Goal: Task Accomplishment & Management: Manage account settings

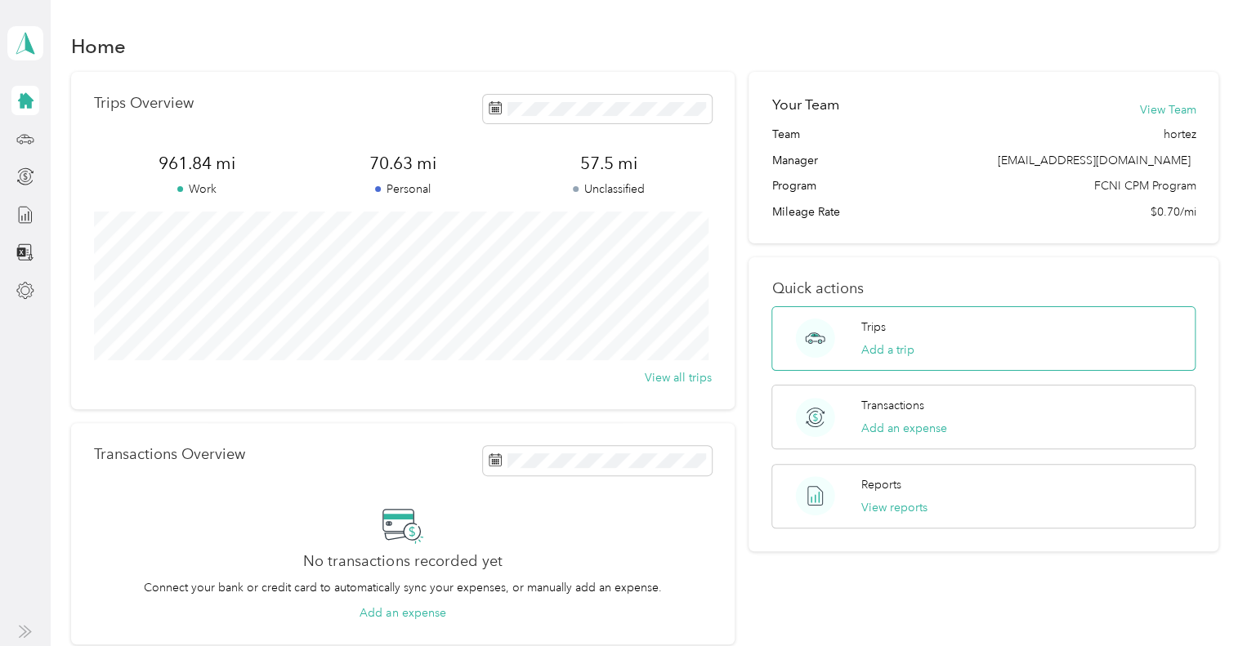
click at [987, 336] on div "Trips Add a trip" at bounding box center [983, 338] width 424 height 65
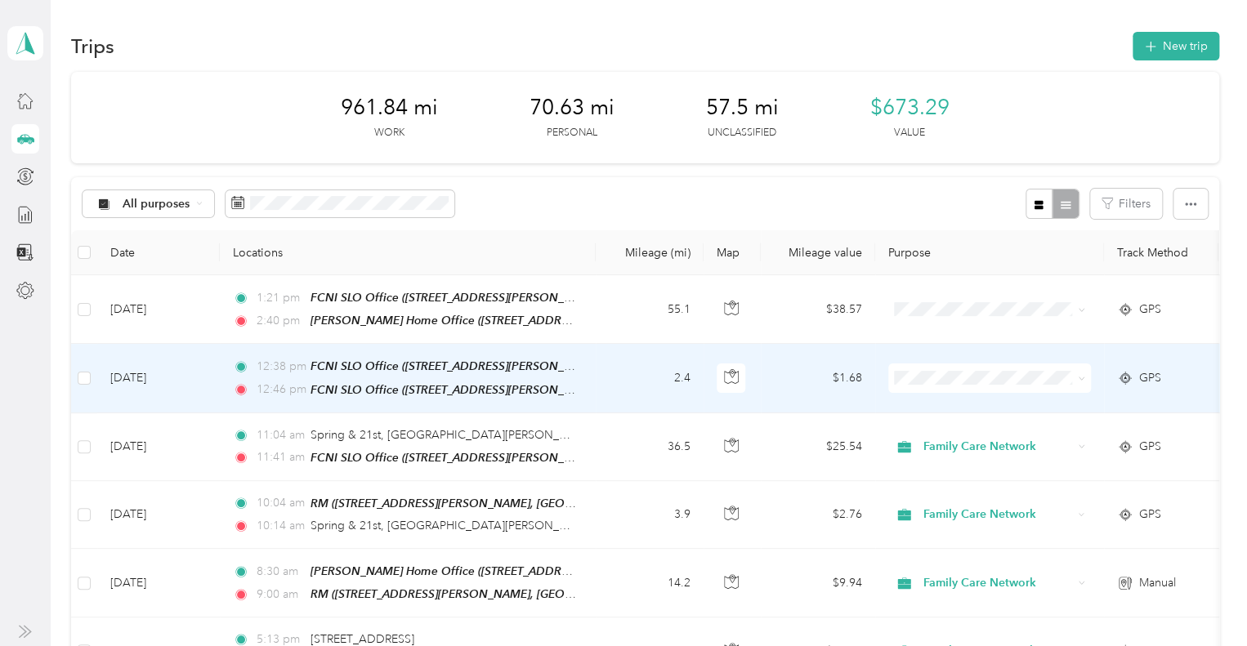
click at [1011, 426] on span "Personal" at bounding box center [1003, 428] width 151 height 17
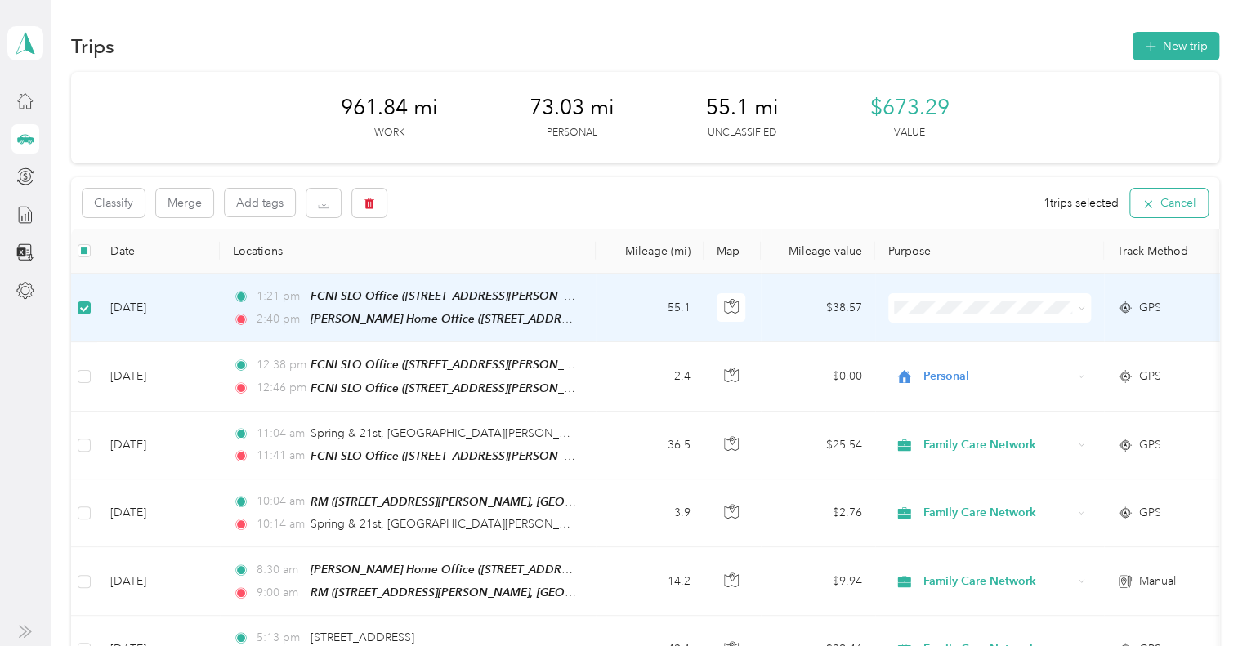
click at [1173, 197] on button "Cancel" at bounding box center [1169, 203] width 78 height 29
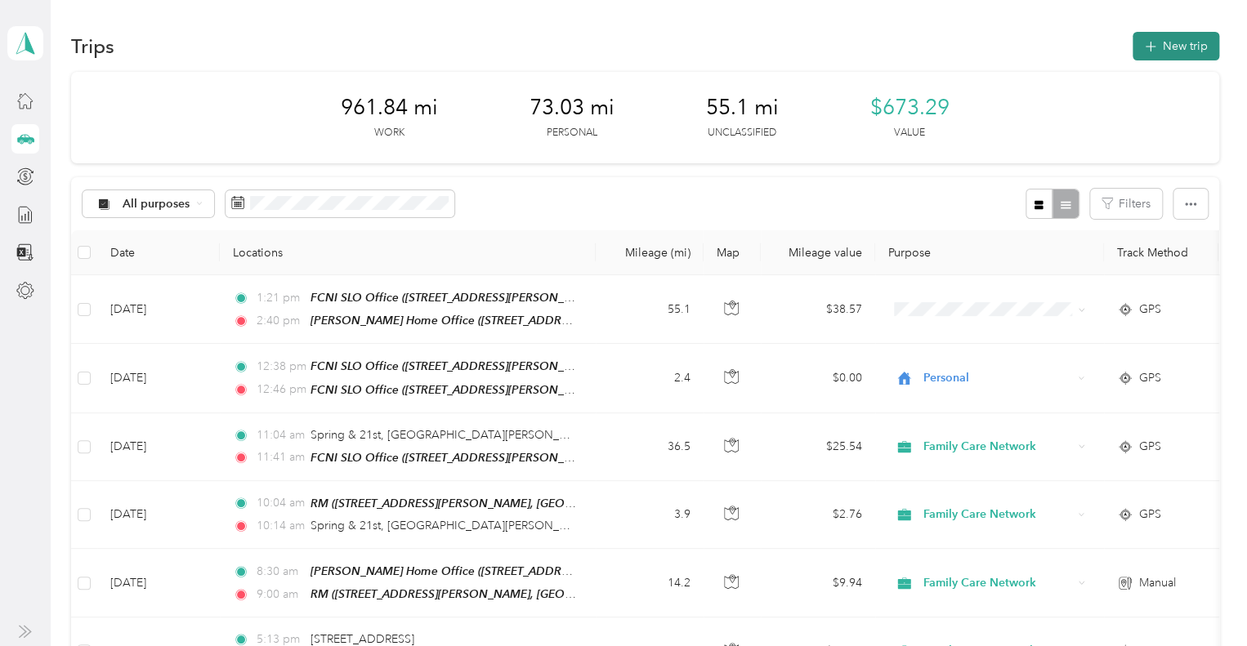
click at [1157, 43] on button "New trip" at bounding box center [1175, 46] width 87 height 29
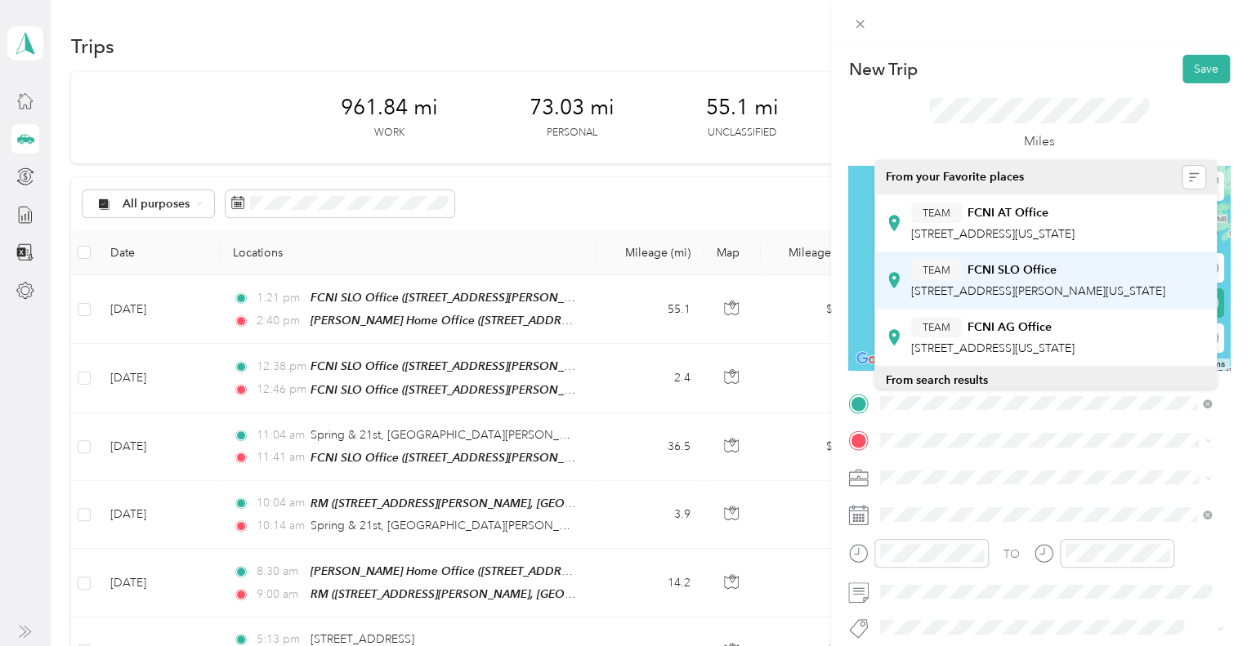
click at [1038, 298] on span "1255 Kendall Road, 93401, San Luis Obispo, California, United States" at bounding box center [1038, 291] width 254 height 14
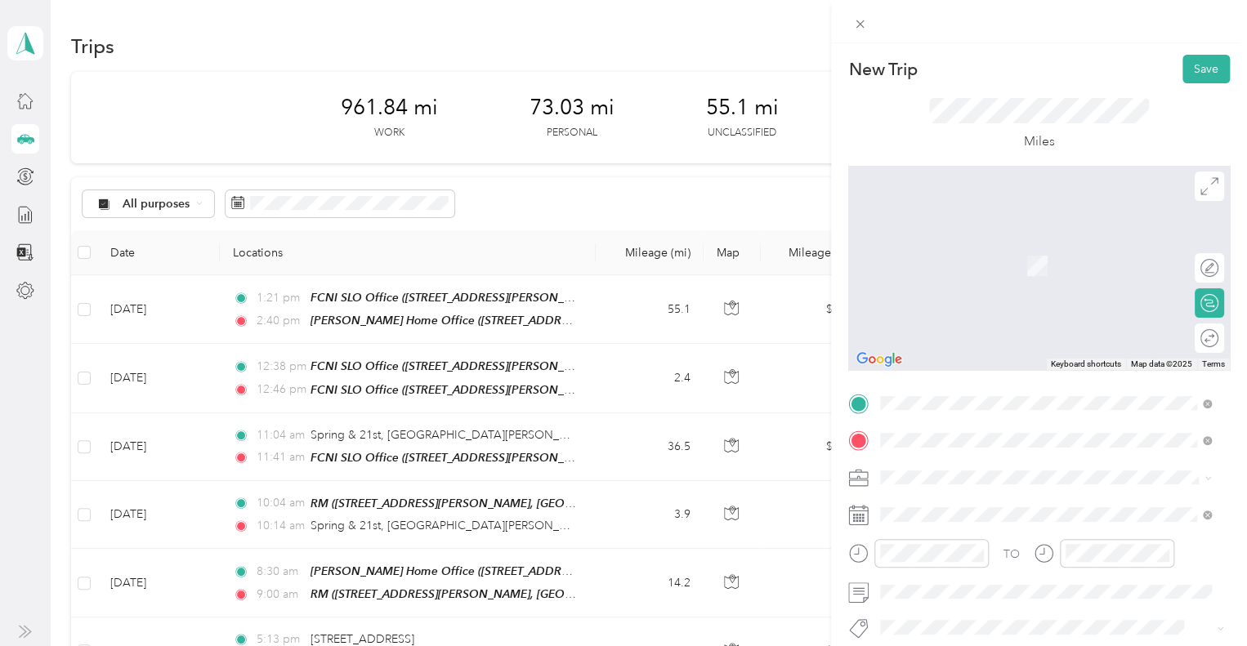
click at [1114, 283] on div "RM 1103 Stoney Creek Rd, Paso Robles, CA 93446, USA, 93446, San Luis Obispo Cou…" at bounding box center [1058, 274] width 295 height 69
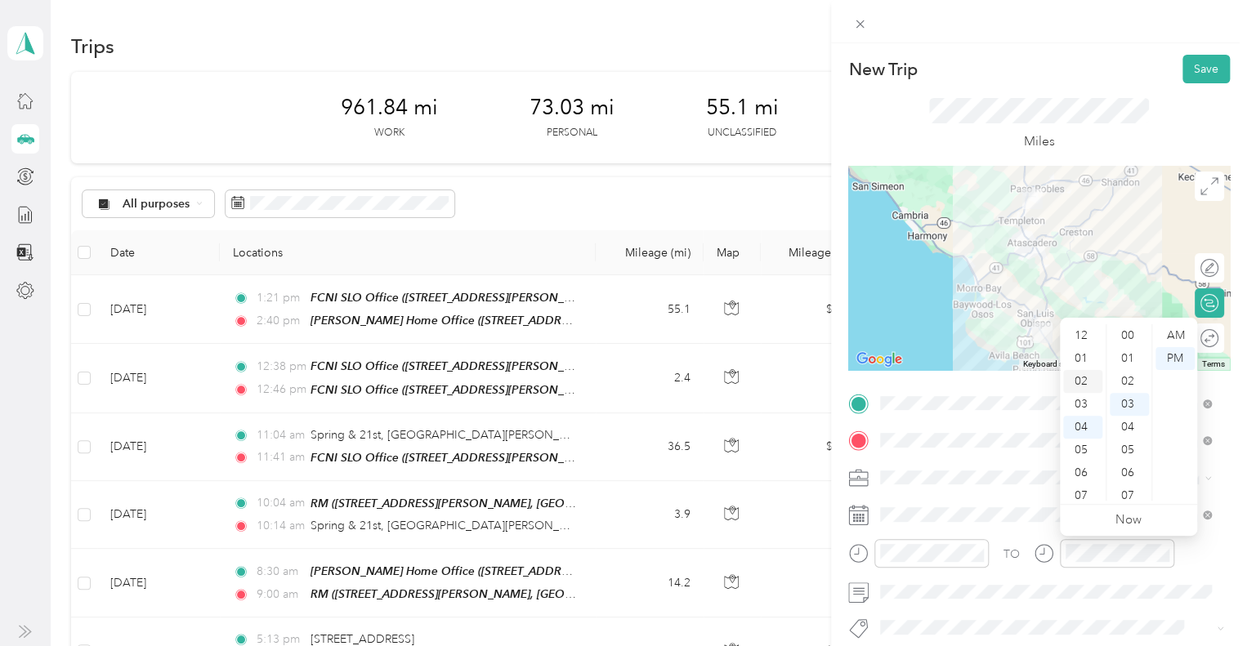
click at [1084, 377] on div "02" at bounding box center [1082, 381] width 39 height 23
click at [1130, 334] on div "00" at bounding box center [1129, 335] width 39 height 23
click at [1026, 583] on span at bounding box center [1051, 592] width 355 height 26
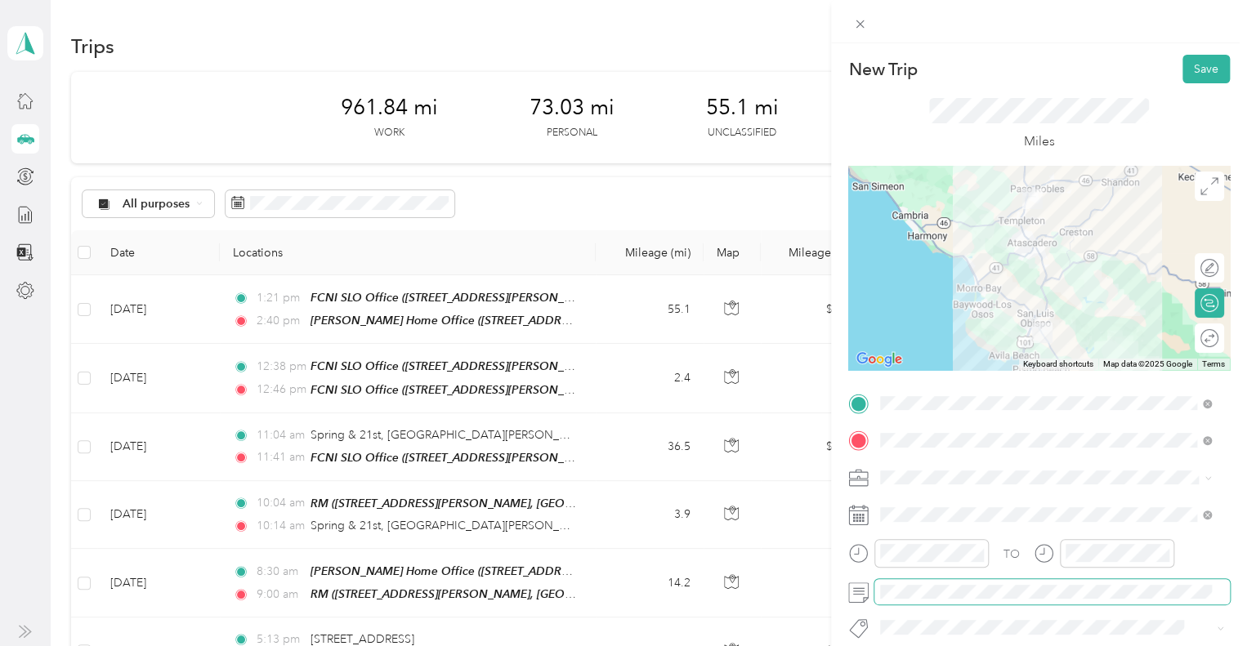
click at [1037, 583] on span at bounding box center [1051, 592] width 355 height 26
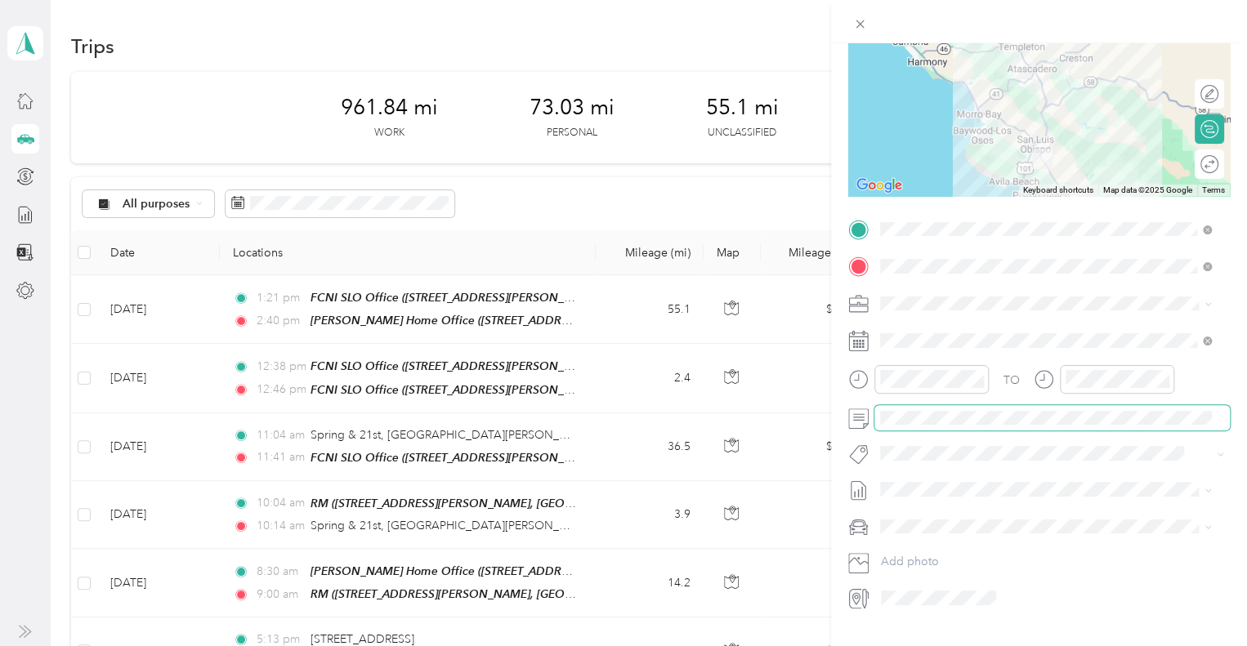
scroll to position [190, 0]
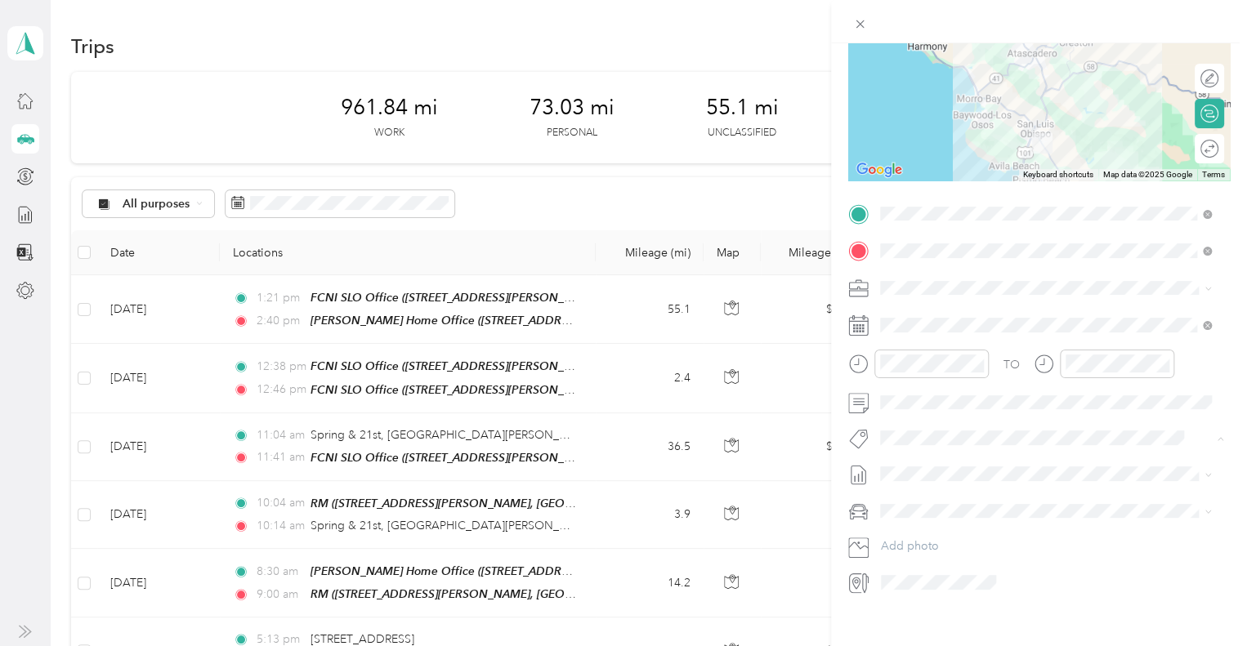
click at [957, 472] on li "Hsp" at bounding box center [1045, 466] width 342 height 32
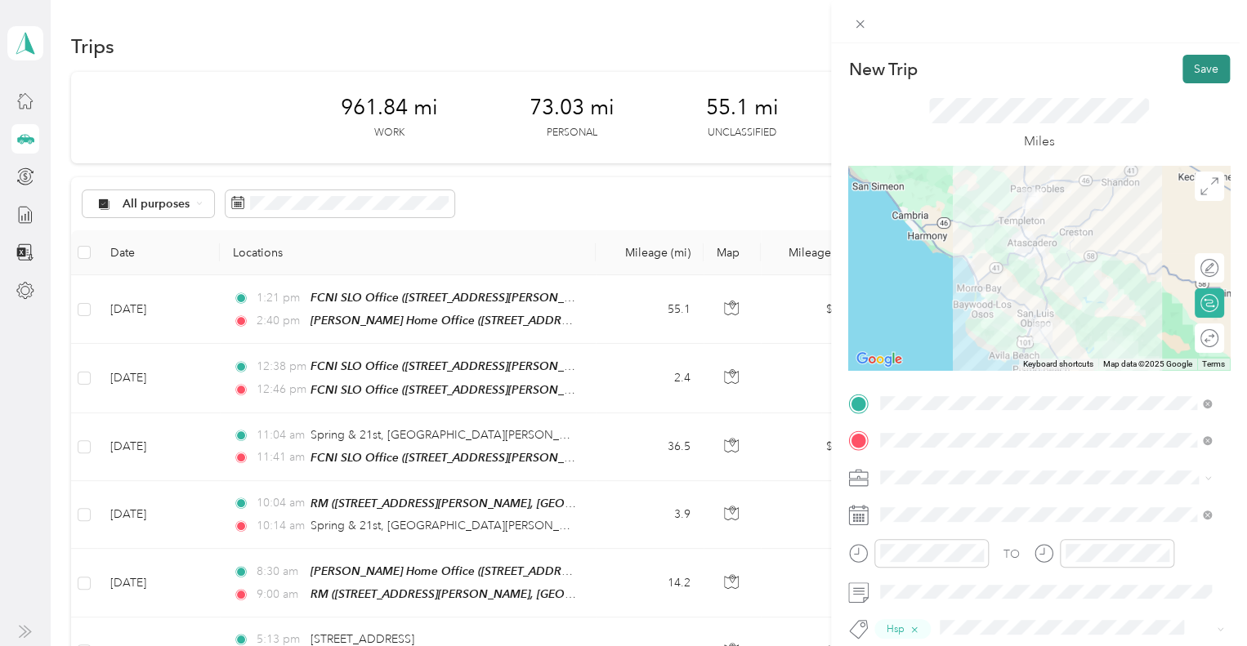
click at [1199, 65] on button "Save" at bounding box center [1205, 69] width 47 height 29
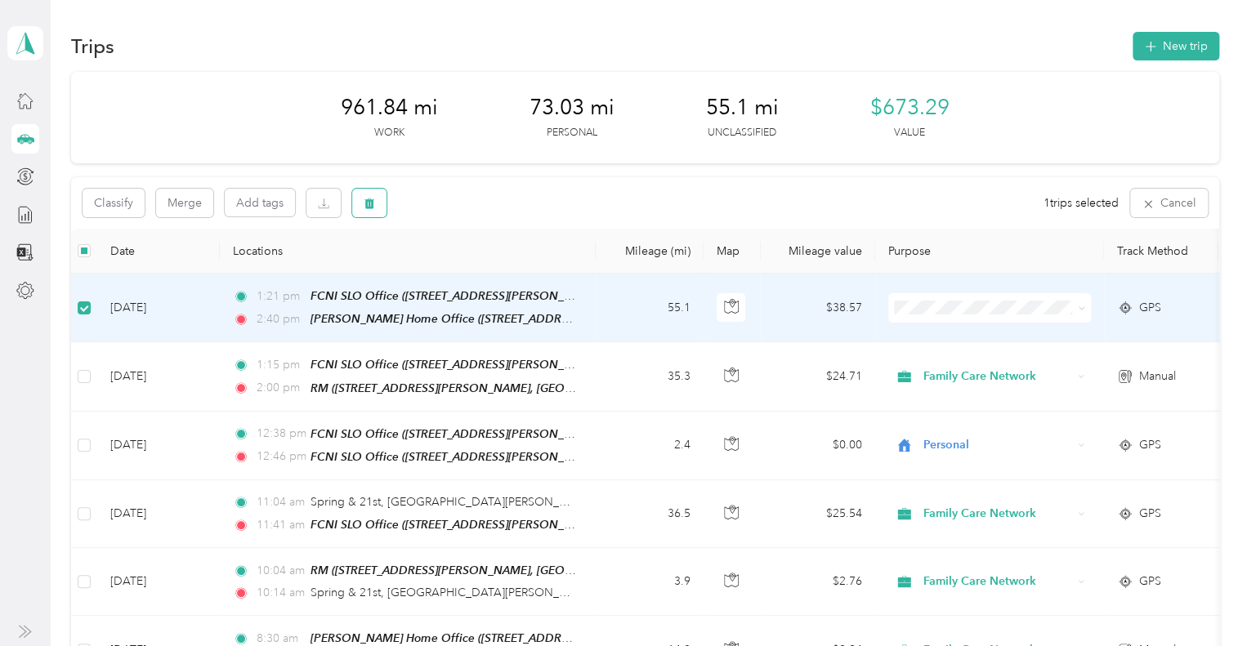
click at [377, 203] on button "button" at bounding box center [369, 203] width 34 height 29
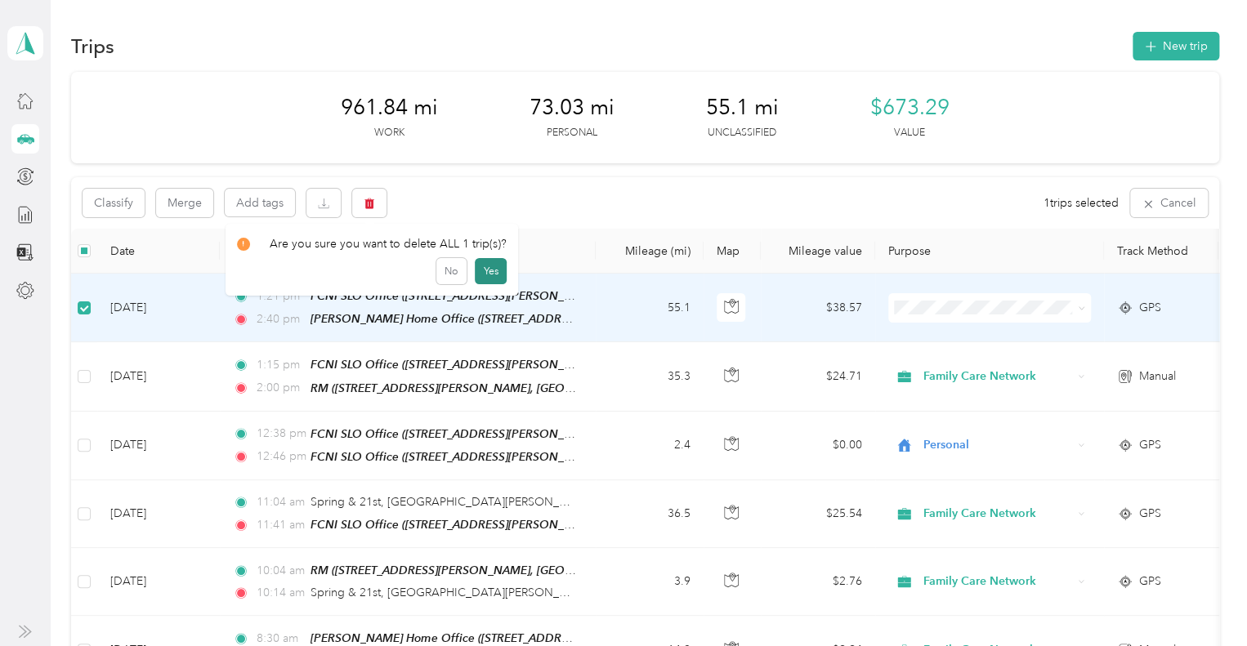
click at [490, 269] on button "Yes" at bounding box center [491, 271] width 32 height 26
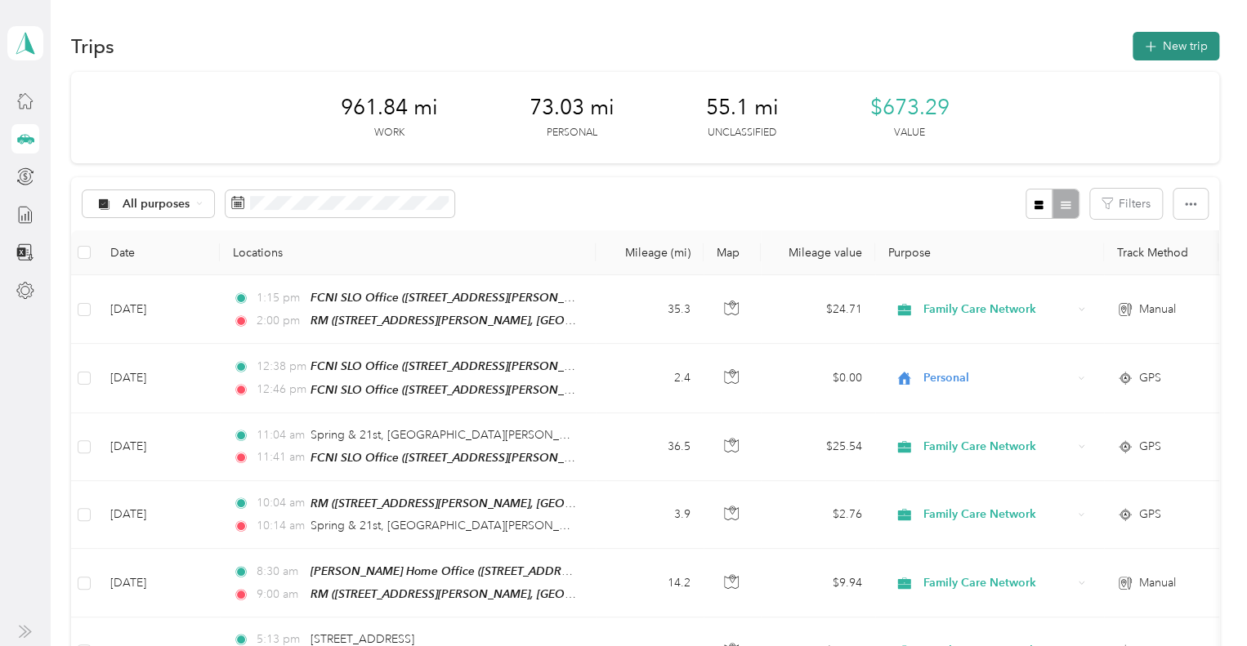
click at [1173, 42] on button "New trip" at bounding box center [1175, 46] width 87 height 29
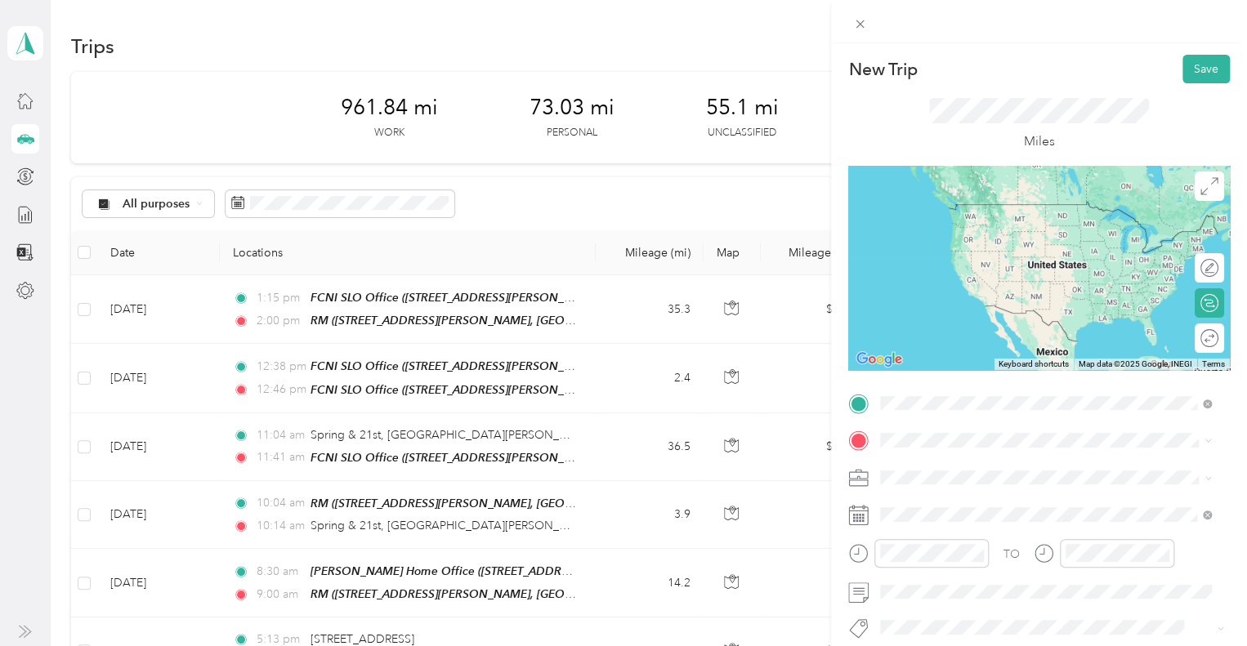
click at [1041, 248] on div "RM 1103 Stoney Creek Rd, Paso Robles, CA 93446, USA, 93446, San Luis Obispo Cou…" at bounding box center [1058, 237] width 295 height 69
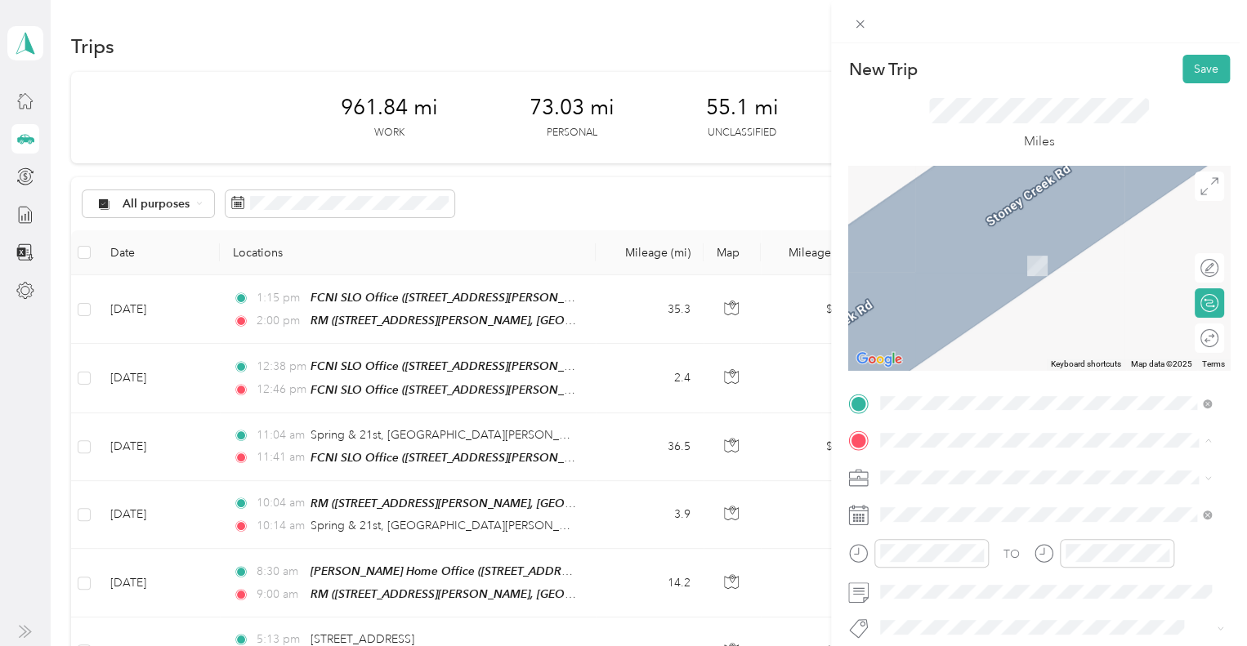
click at [1028, 275] on div "Britt's Home Office 7575 Valle Avenue, Atascadero, California, United States" at bounding box center [1038, 257] width 254 height 34
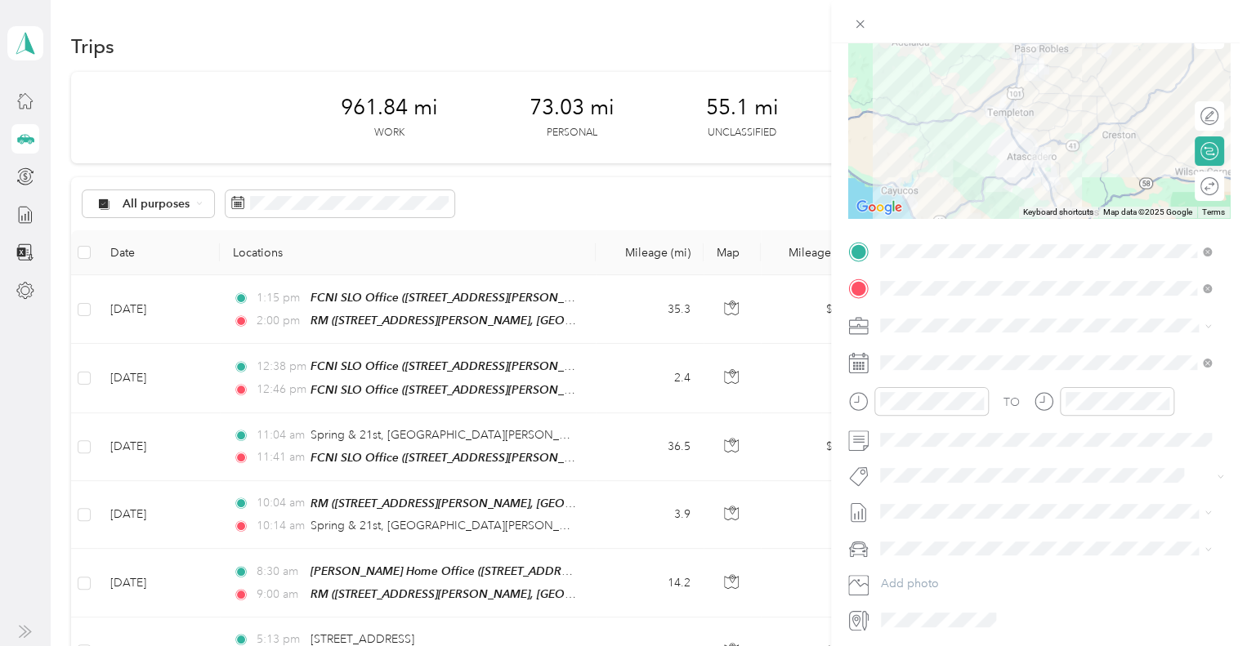
scroll to position [210, 0]
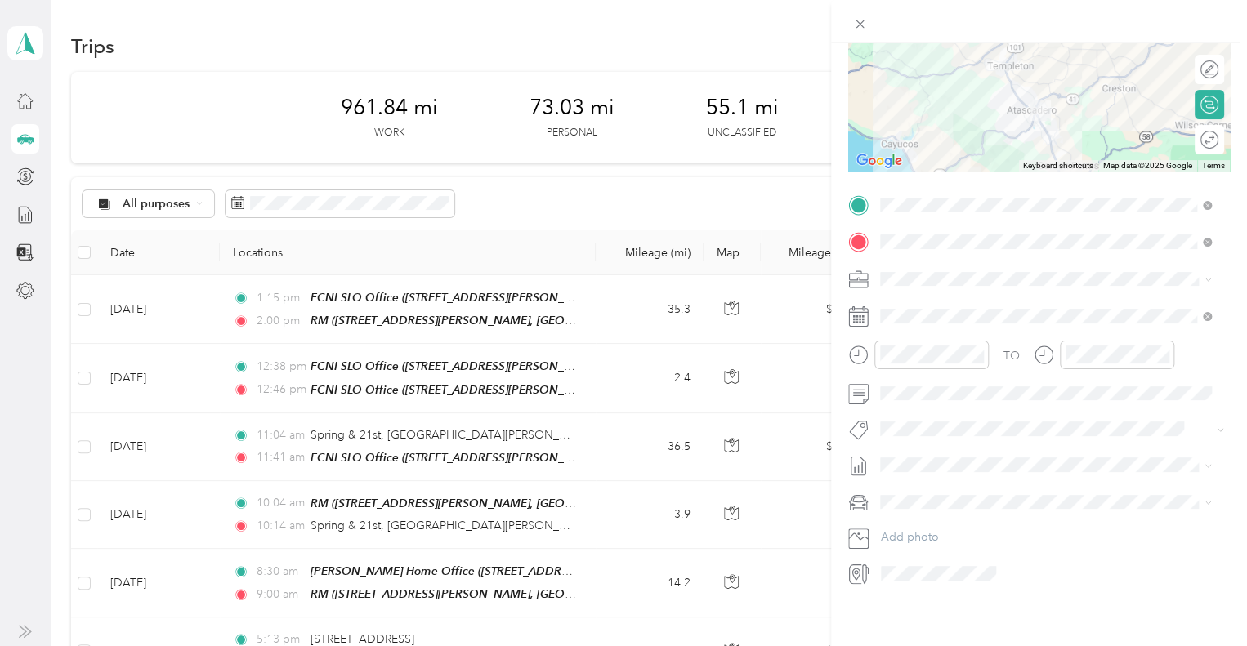
click at [1222, 350] on form "New Trip Save This trip cannot be edited because it is either under review, app…" at bounding box center [1039, 221] width 416 height 730
click at [1090, 382] on span at bounding box center [1051, 394] width 355 height 26
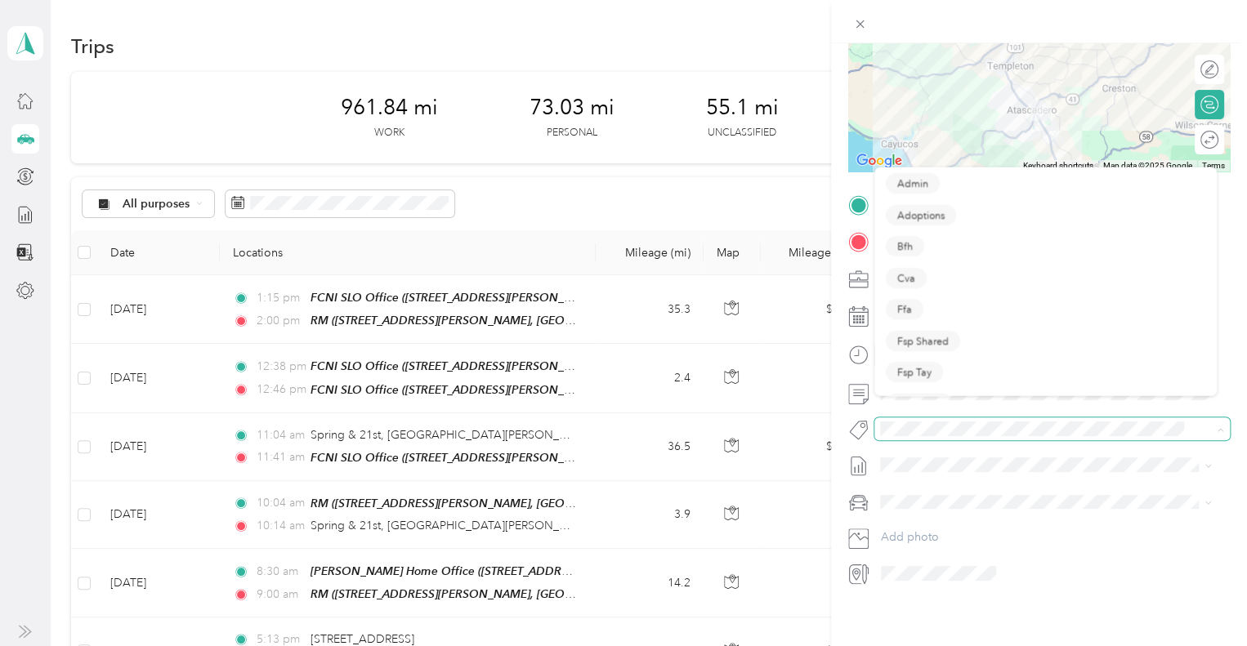
click at [1002, 418] on span at bounding box center [1051, 429] width 355 height 23
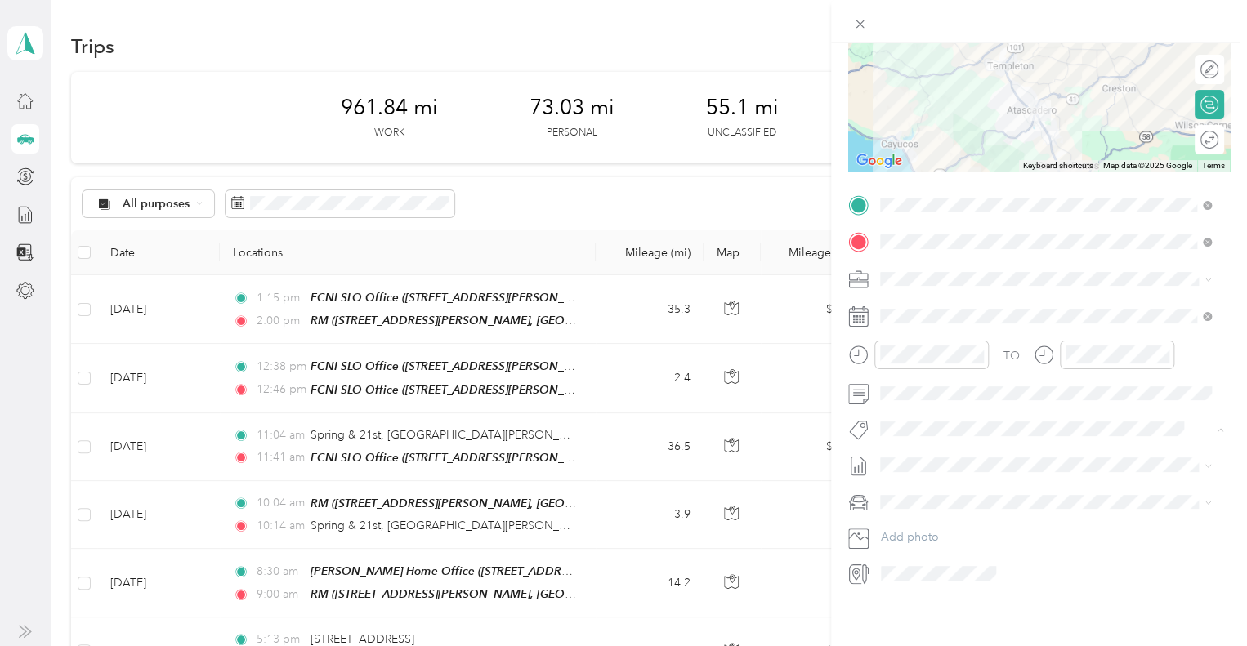
click at [964, 645] on div "New Trip Save This trip cannot be edited because it is either under review, app…" at bounding box center [619, 646] width 1239 height 0
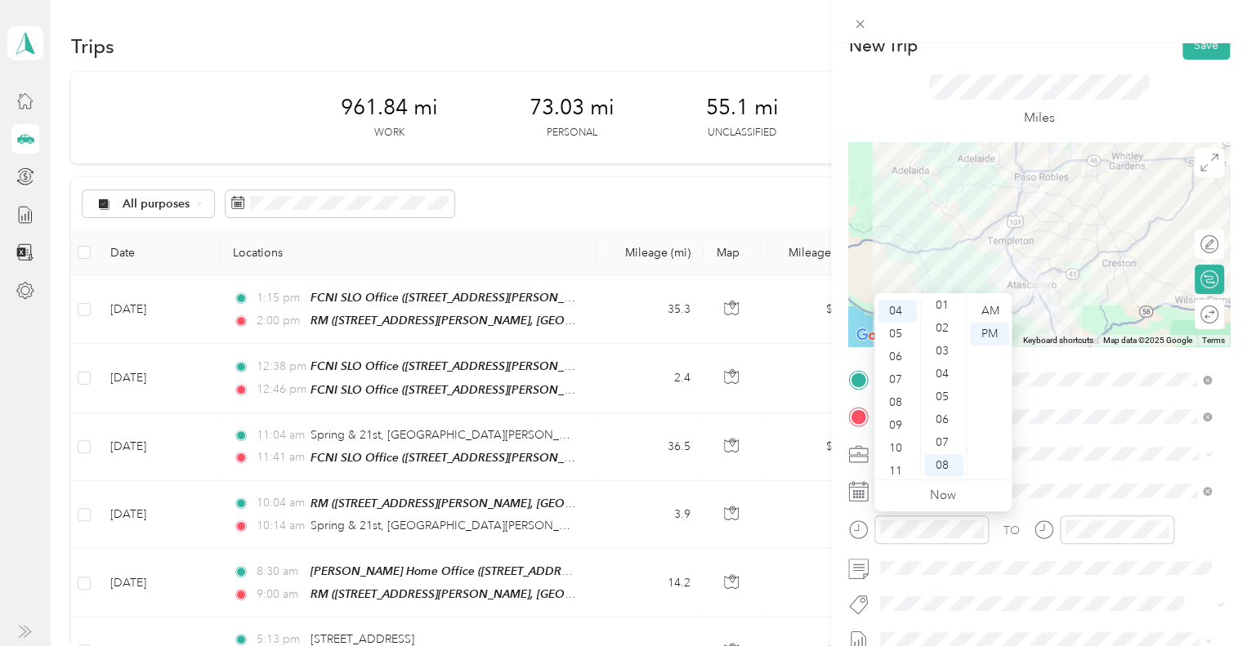
scroll to position [0, 0]
click at [900, 359] on div "02" at bounding box center [896, 357] width 39 height 23
click at [937, 335] on div "20" at bounding box center [943, 326] width 39 height 23
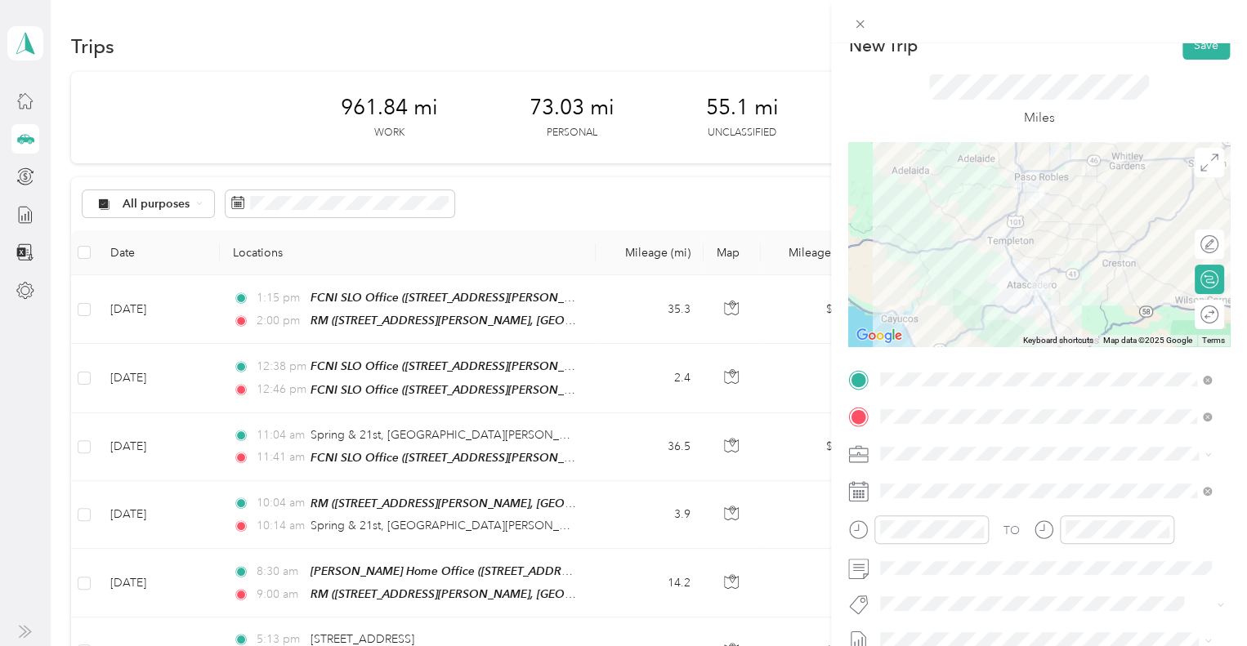
click at [1214, 530] on div "TO" at bounding box center [1039, 536] width 382 height 40
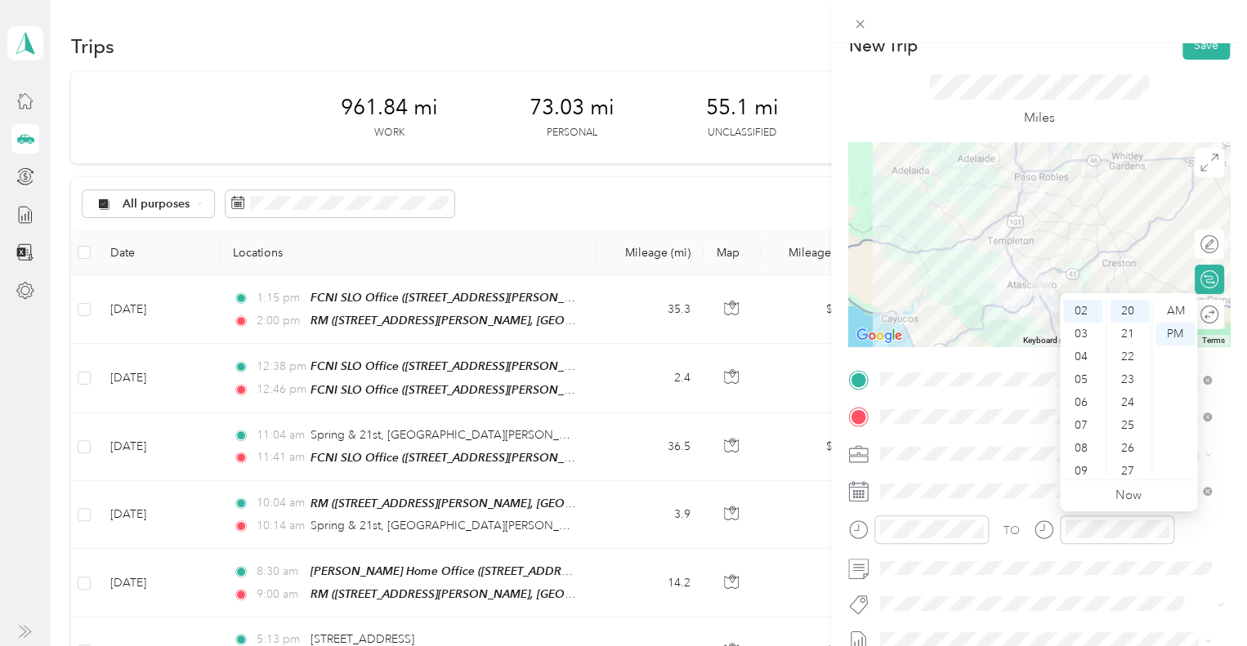
click at [1206, 547] on div "TO" at bounding box center [1039, 536] width 382 height 40
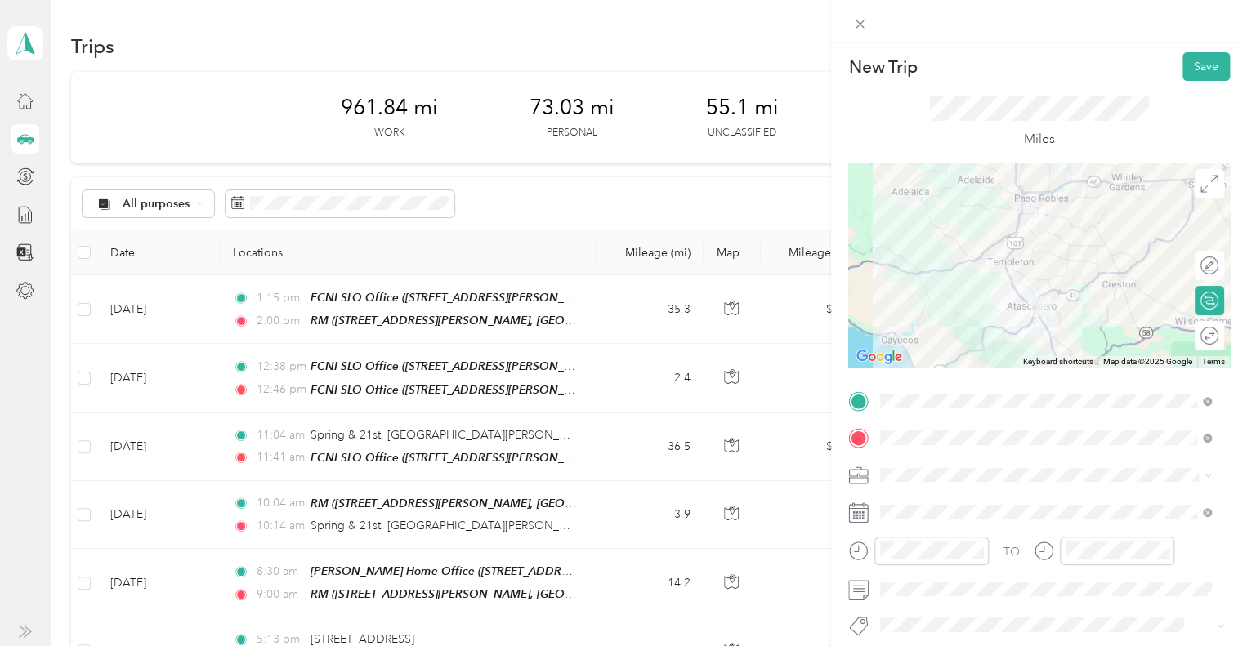
scroll to position [0, 0]
click at [1206, 65] on button "Save" at bounding box center [1205, 69] width 47 height 29
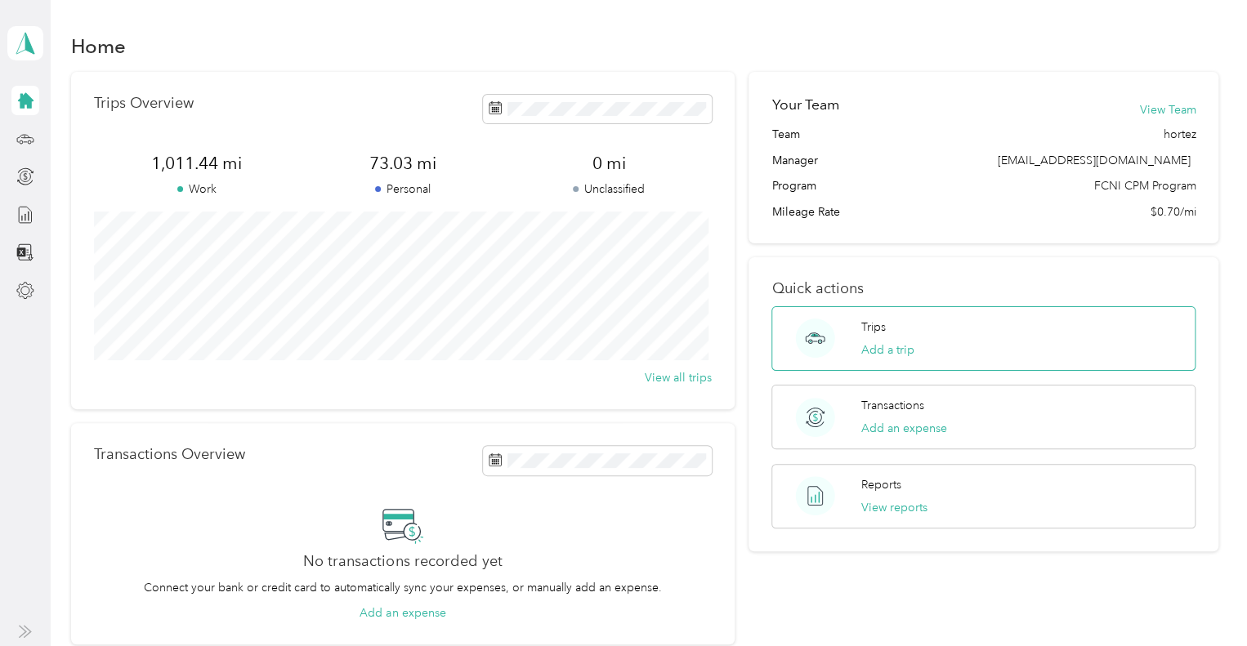
click at [941, 342] on div "Trips Add a trip" at bounding box center [983, 338] width 424 height 65
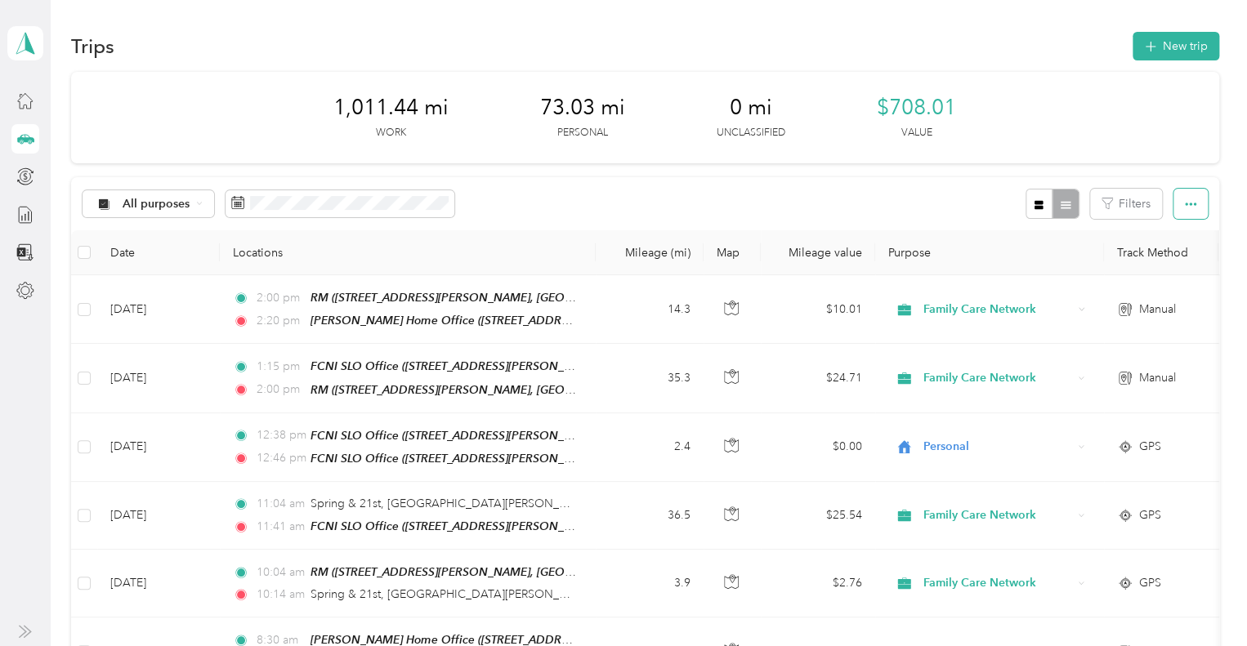
click at [1192, 201] on button "button" at bounding box center [1190, 204] width 34 height 30
click at [1069, 199] on div at bounding box center [1051, 204] width 53 height 30
click at [1126, 199] on button "Filters" at bounding box center [1126, 204] width 72 height 30
click at [150, 202] on span "All purposes" at bounding box center [157, 204] width 68 height 11
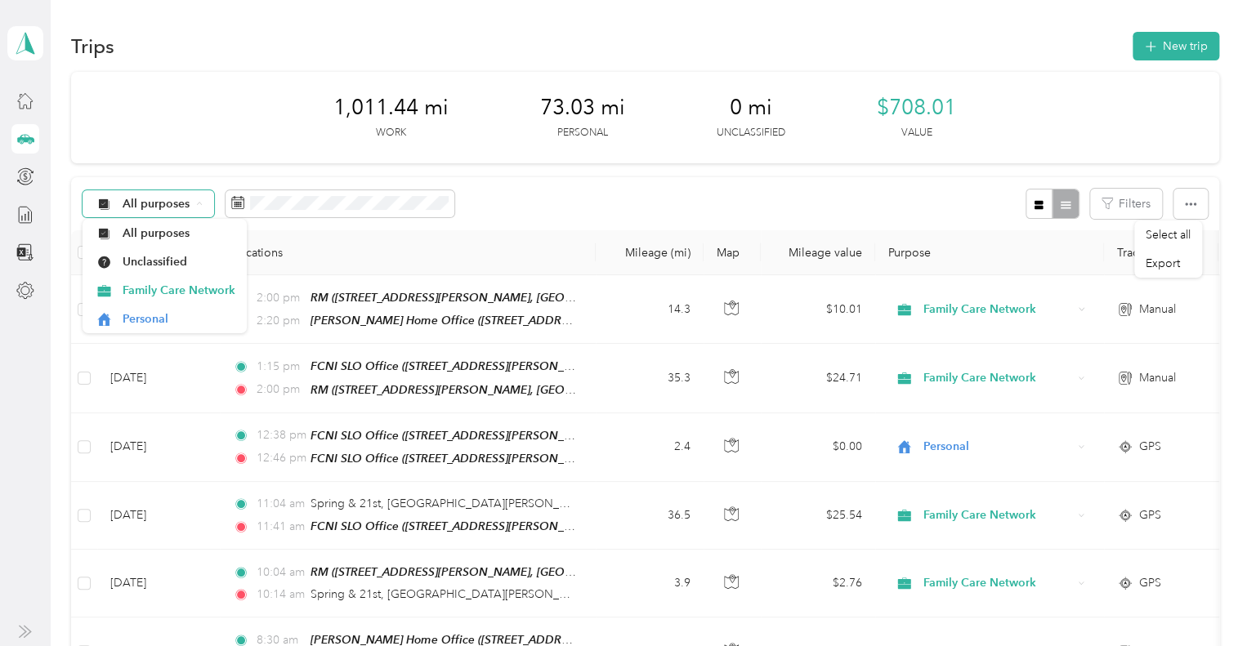
click at [150, 202] on span "All purposes" at bounding box center [157, 204] width 68 height 11
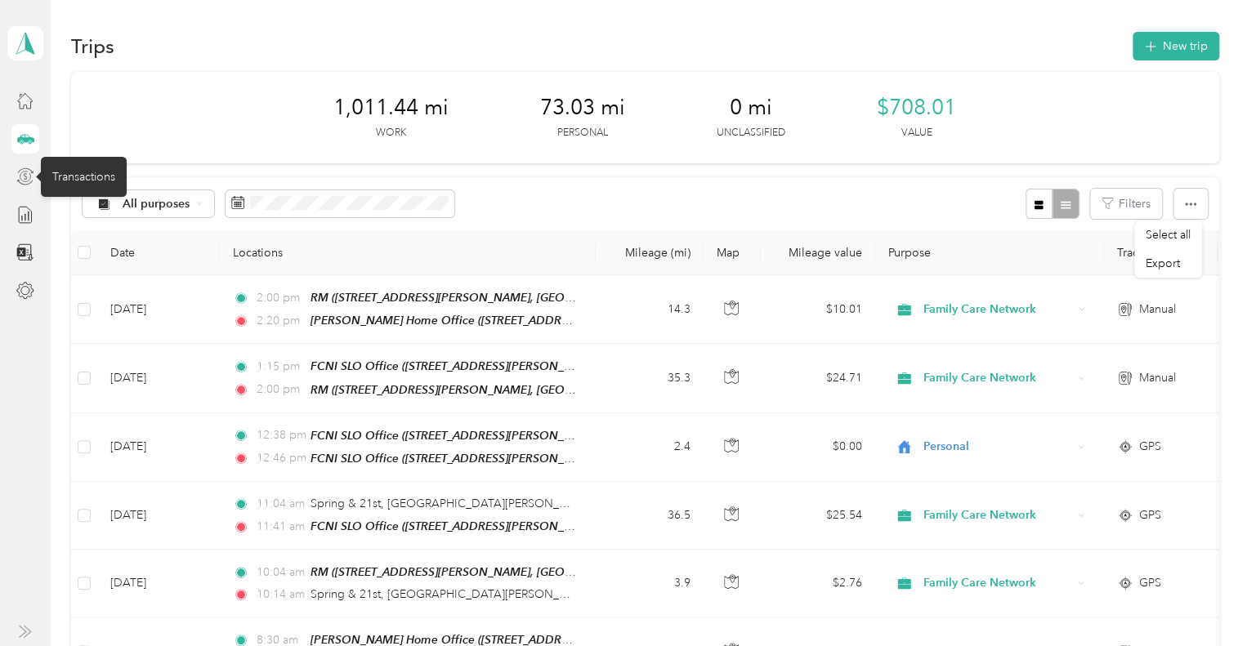
click at [29, 169] on icon at bounding box center [26, 171] width 16 height 6
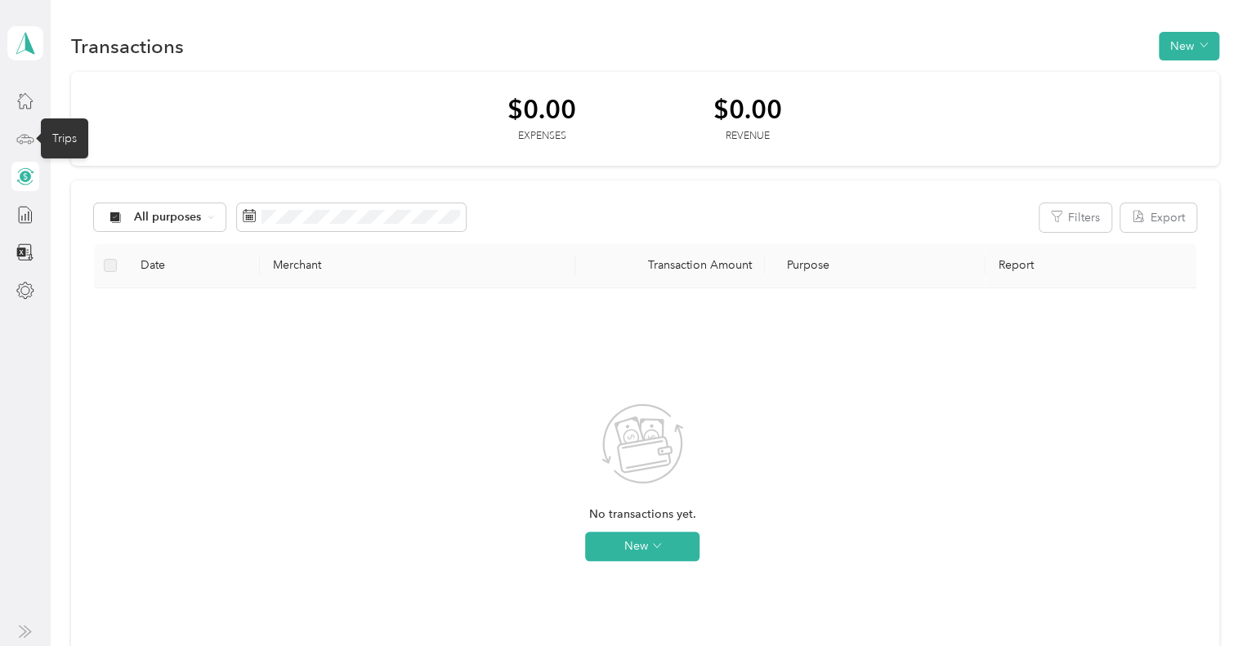
click at [17, 145] on icon at bounding box center [25, 139] width 18 height 18
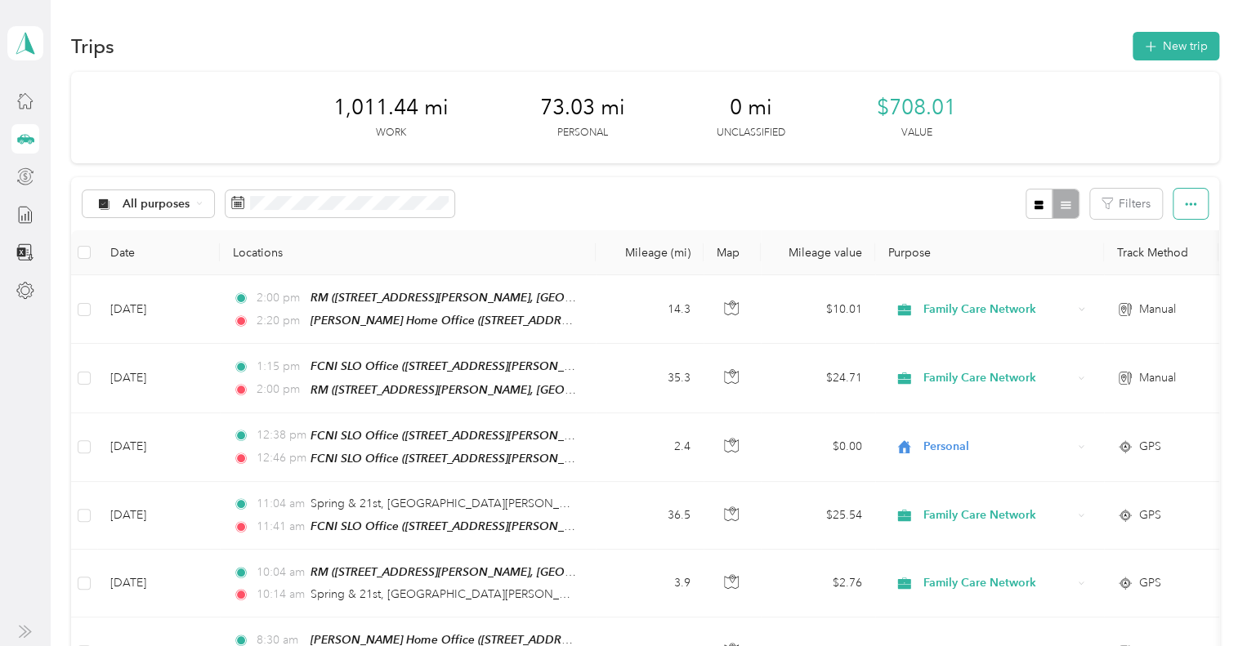
click at [1185, 199] on icon "button" at bounding box center [1190, 204] width 11 height 11
click at [20, 213] on icon at bounding box center [25, 215] width 18 height 18
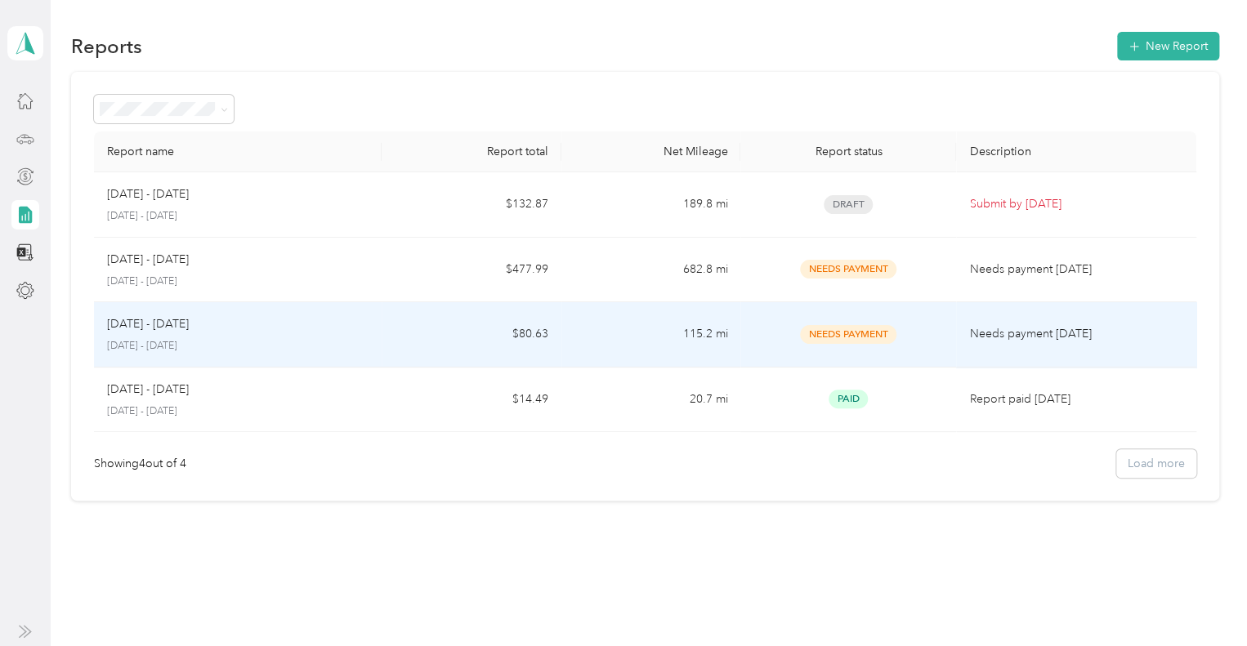
click at [859, 335] on span "Needs Payment" at bounding box center [848, 334] width 96 height 19
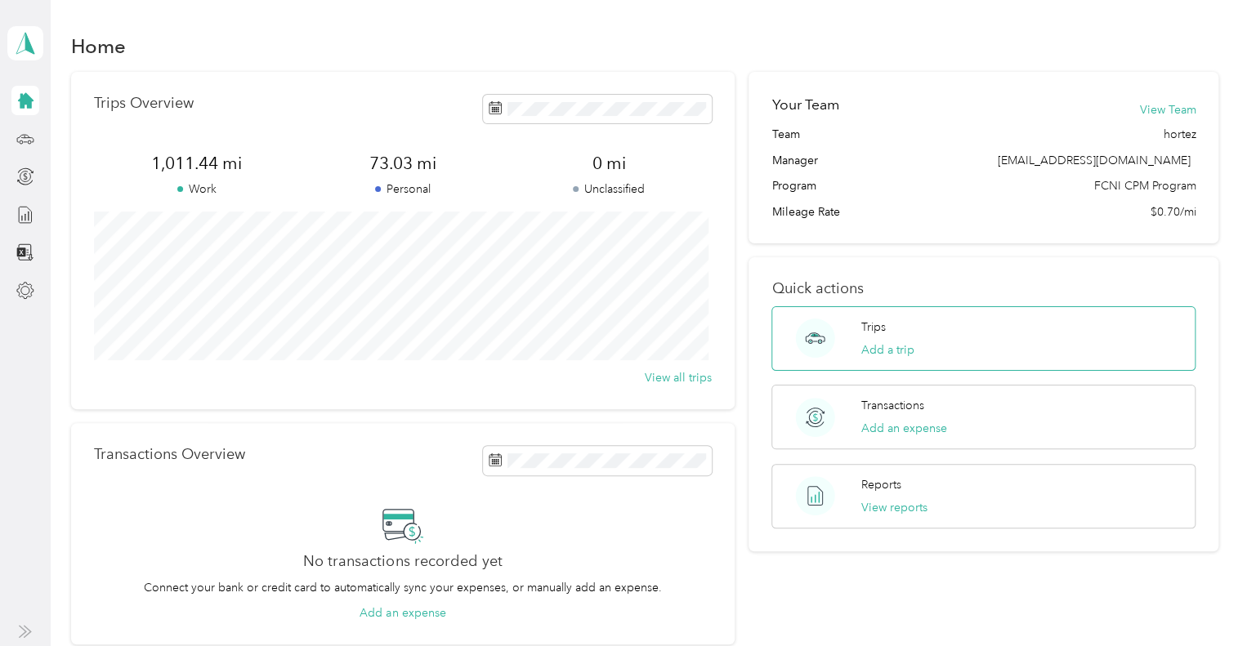
click at [1008, 334] on div "Trips Add a trip" at bounding box center [983, 338] width 424 height 65
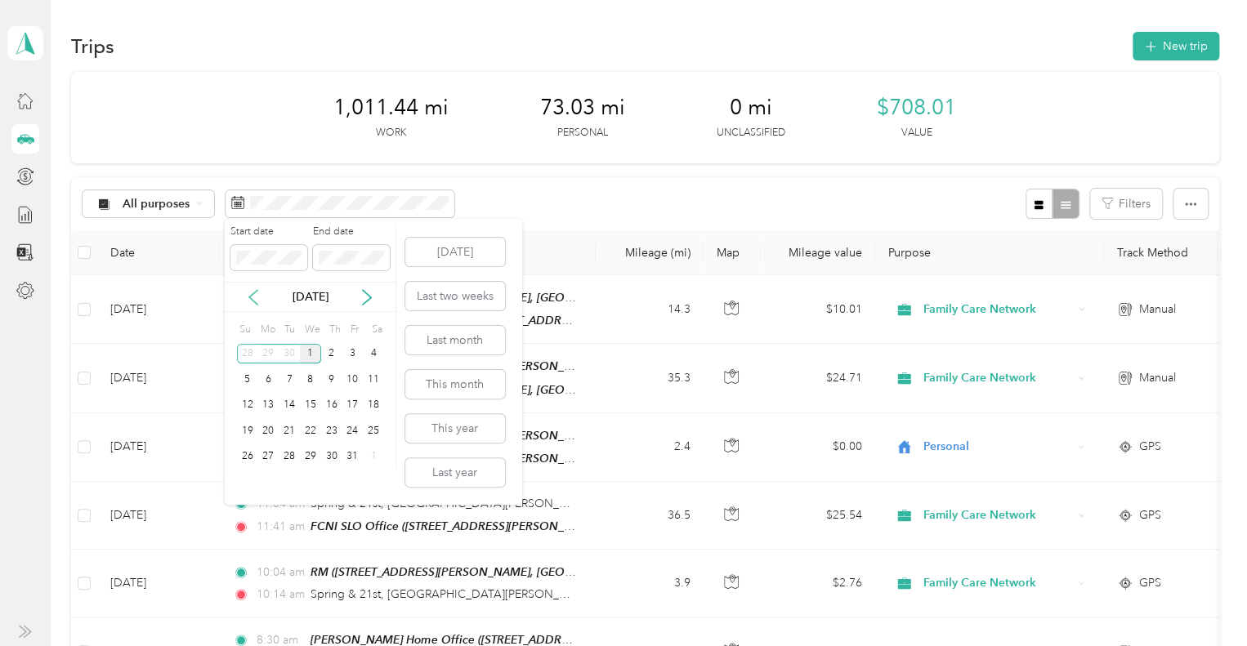
click at [252, 289] on icon at bounding box center [253, 297] width 16 height 16
click at [275, 455] on div "29" at bounding box center [267, 457] width 21 height 20
click at [313, 454] on div "1" at bounding box center [310, 457] width 21 height 20
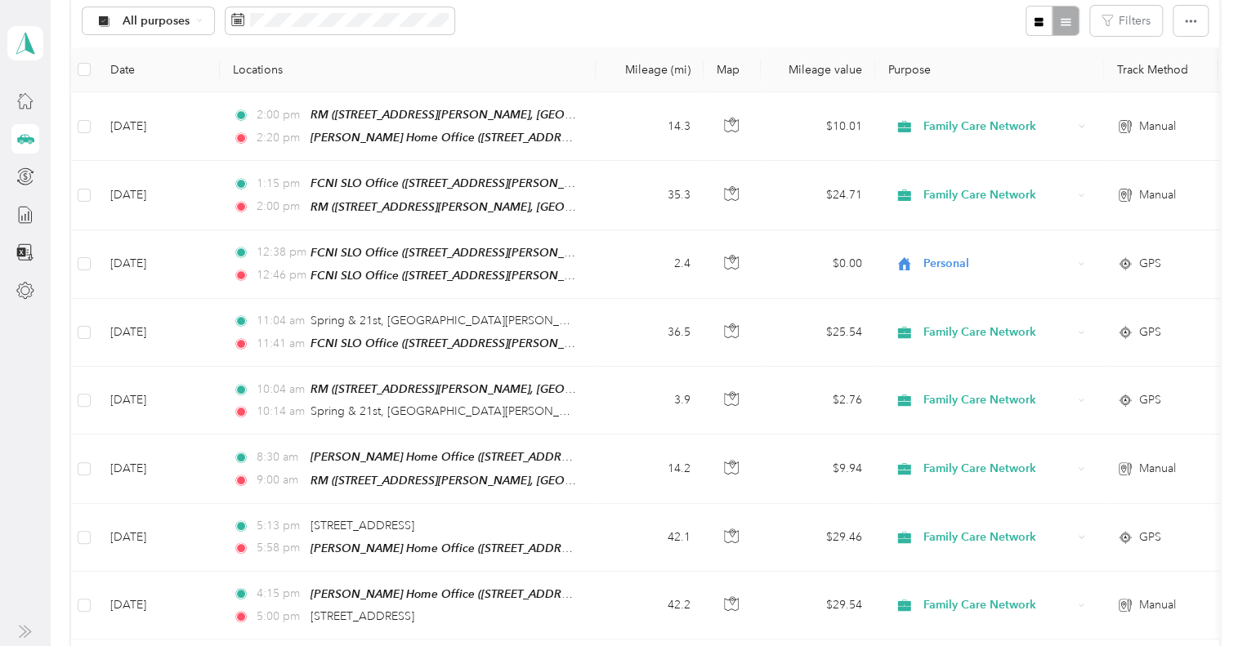
scroll to position [182, 0]
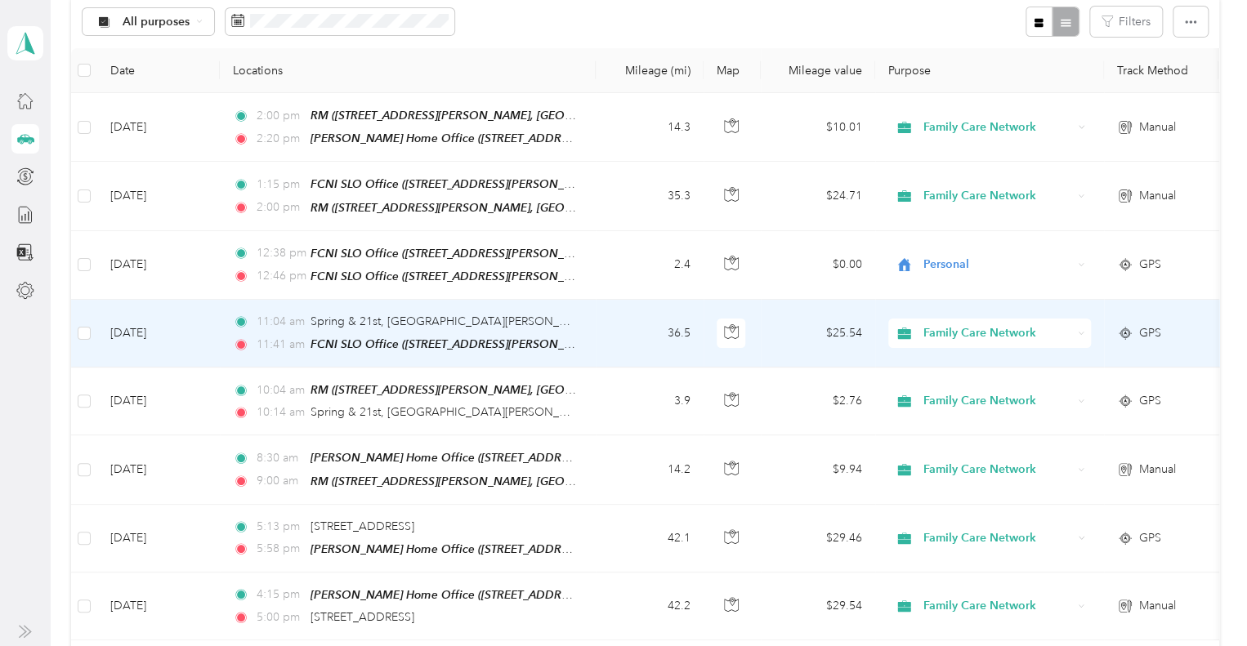
click at [787, 324] on td "$25.54" at bounding box center [818, 334] width 114 height 68
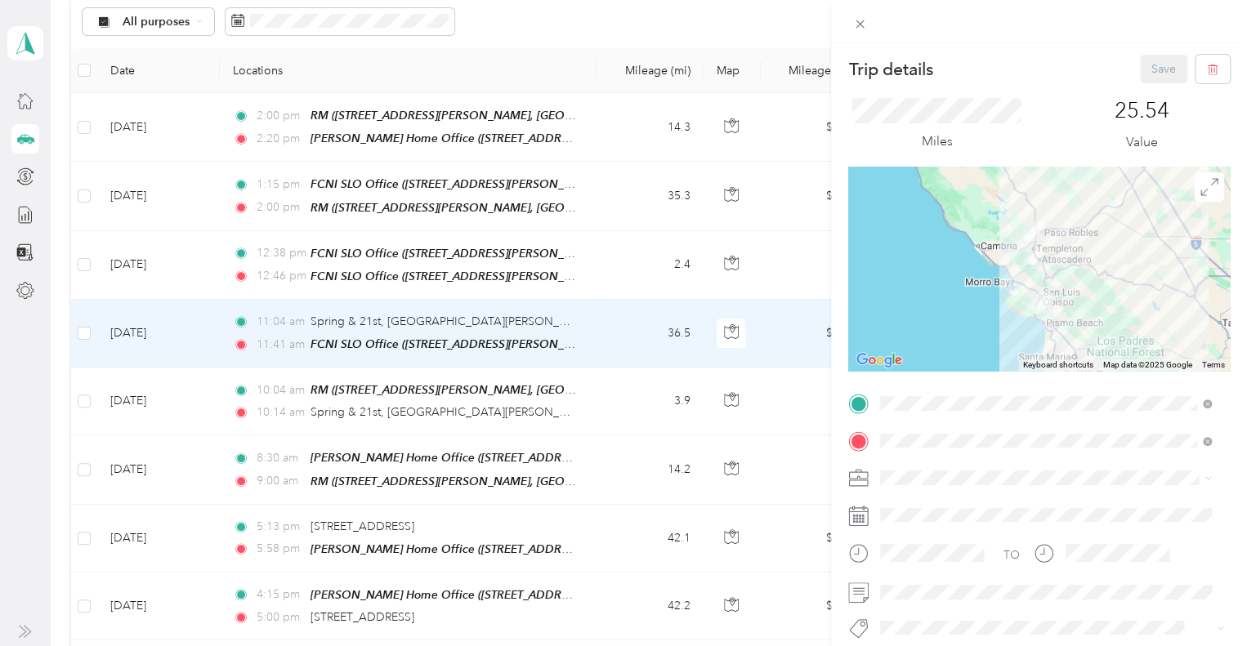
drag, startPoint x: 638, startPoint y: 404, endPoint x: 654, endPoint y: 285, distance: 120.3
click at [654, 285] on div "Trip details Save This trip cannot be edited because it is either under review,…" at bounding box center [623, 323] width 1247 height 646
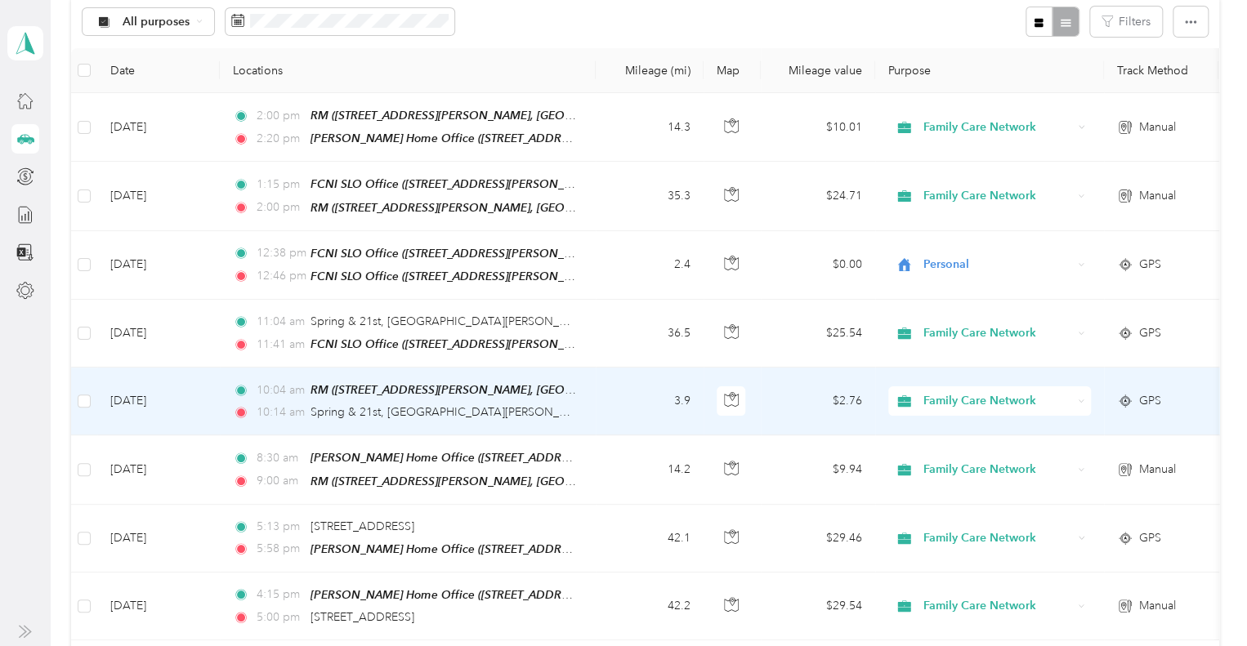
click at [620, 386] on td "3.9" at bounding box center [650, 402] width 108 height 68
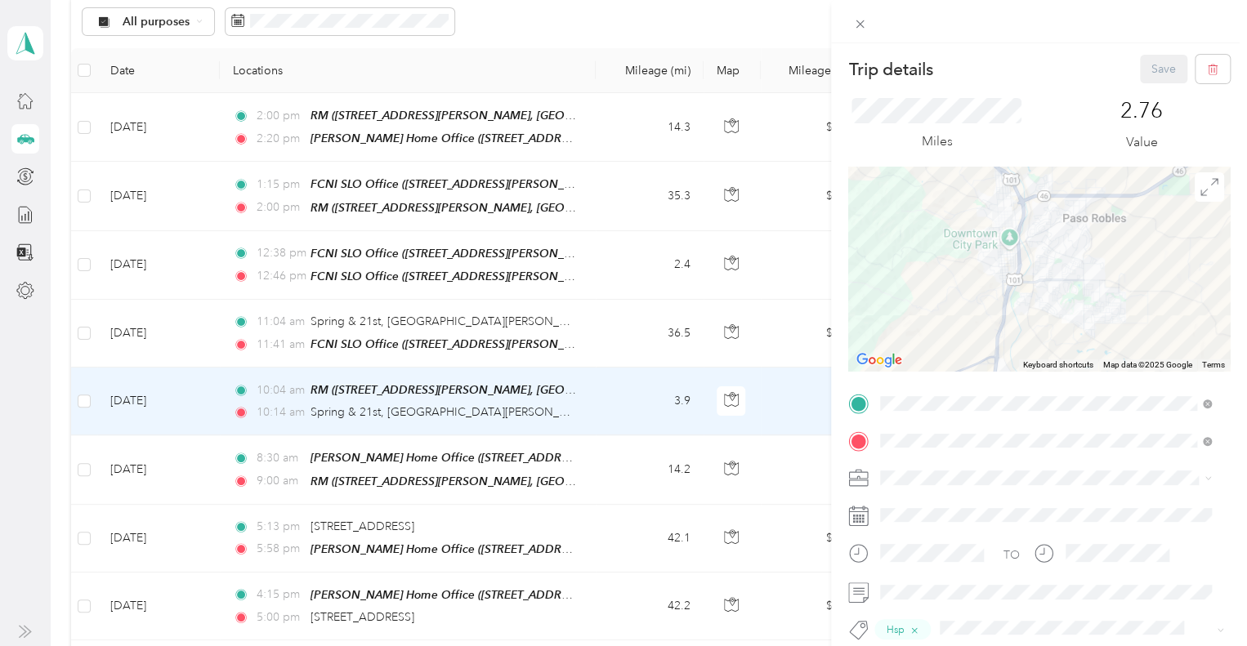
click at [621, 316] on div "Trip details Save This trip cannot be edited because it is either under review,…" at bounding box center [623, 323] width 1247 height 646
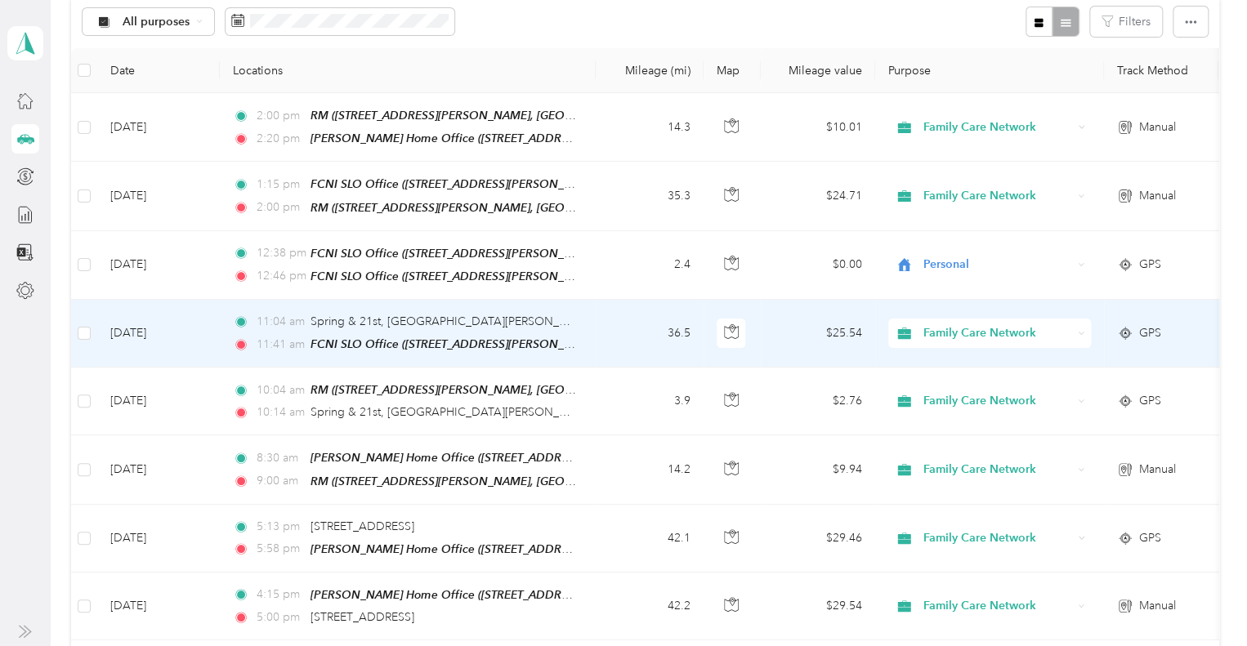
click at [621, 316] on td "36.5" at bounding box center [650, 334] width 108 height 68
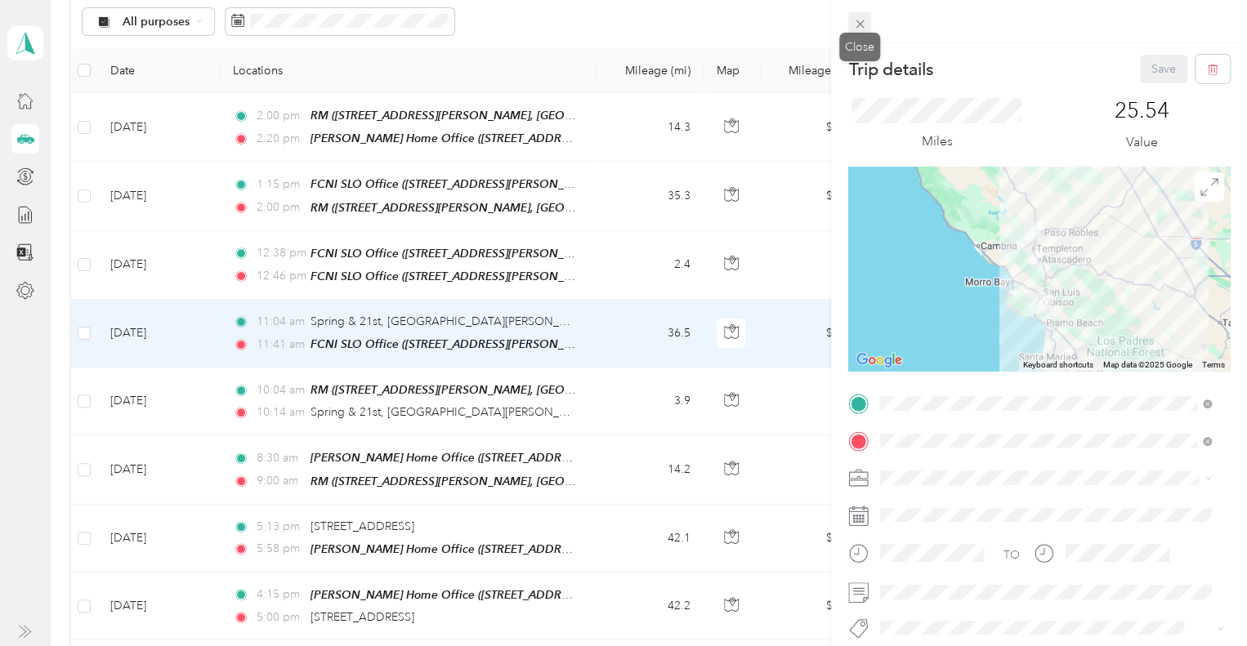
click at [867, 27] on span at bounding box center [859, 23] width 23 height 23
